Goal: Task Accomplishment & Management: Use online tool/utility

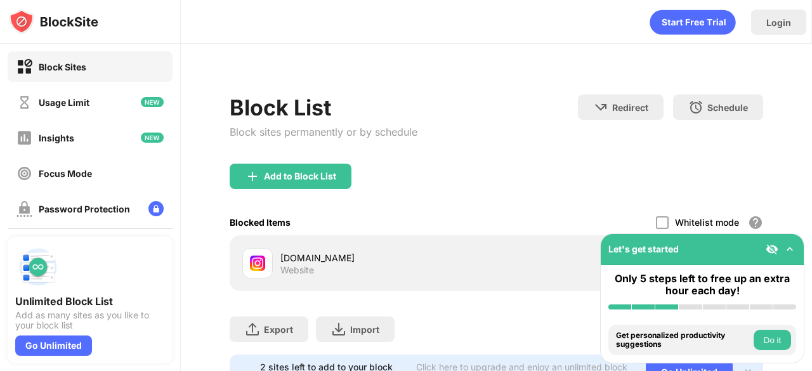
click at [672, 191] on div "Add to Block List" at bounding box center [497, 187] width 534 height 46
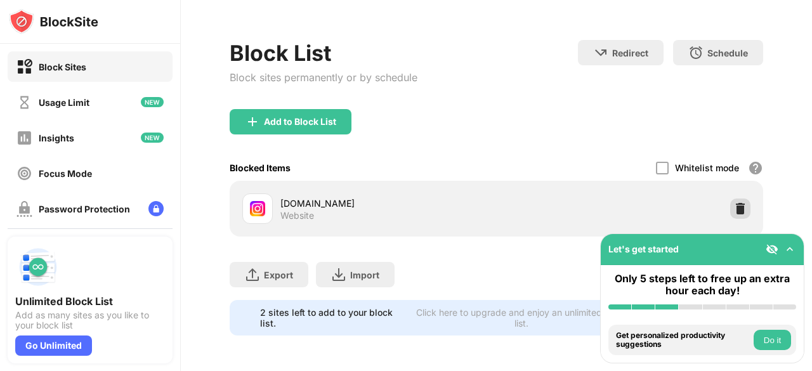
click at [730, 199] on div at bounding box center [740, 209] width 20 height 20
